Goal: Task Accomplishment & Management: Manage account settings

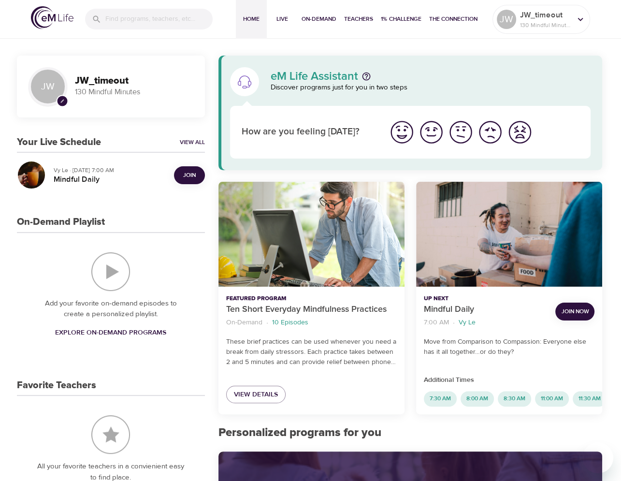
click at [186, 169] on button "Join" at bounding box center [189, 175] width 31 height 18
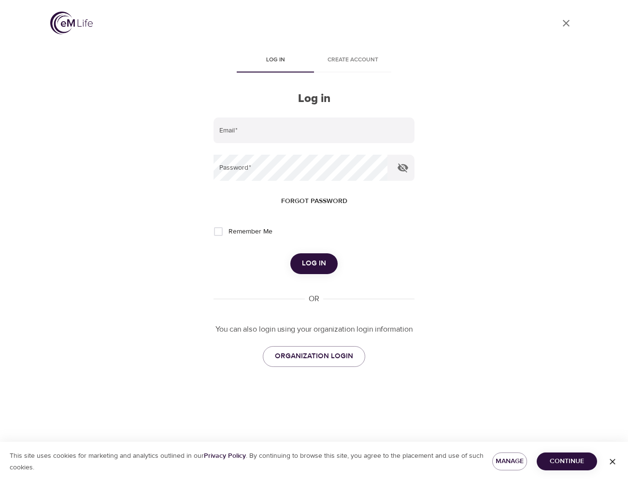
drag, startPoint x: 130, startPoint y: 77, endPoint x: 124, endPoint y: 77, distance: 5.8
drag, startPoint x: 124, startPoint y: 77, endPoint x: 91, endPoint y: 103, distance: 42.3
click at [91, 103] on div "User Profile Log in Create account Log in Email   * Password   * Forgot passwor…" at bounding box center [314, 240] width 551 height 481
